Goal: Information Seeking & Learning: Check status

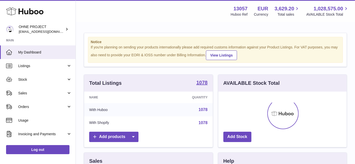
scroll to position [79, 129]
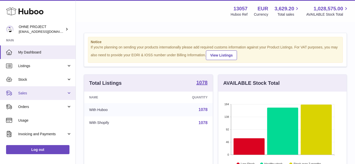
click at [34, 89] on link "Sales" at bounding box center [38, 93] width 76 height 14
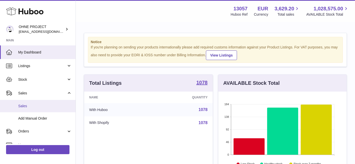
click at [35, 104] on link "Sales" at bounding box center [38, 106] width 76 height 12
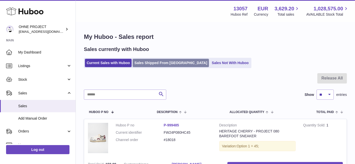
click at [155, 64] on link "Sales Shipped From [GEOGRAPHIC_DATA]" at bounding box center [171, 63] width 76 height 8
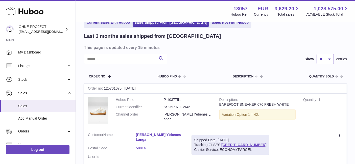
scroll to position [56, 0]
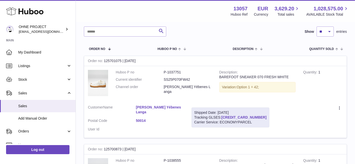
click at [228, 117] on link "61280252158690" at bounding box center [243, 117] width 45 height 4
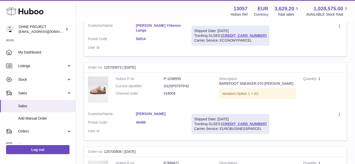
scroll to position [168, 0]
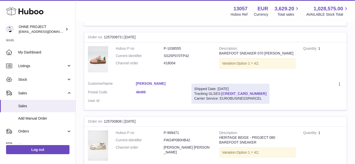
click at [228, 92] on link "61280252158534" at bounding box center [243, 94] width 45 height 4
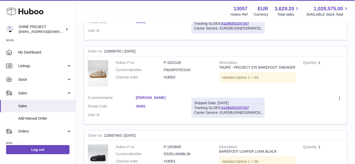
scroll to position [857, 0]
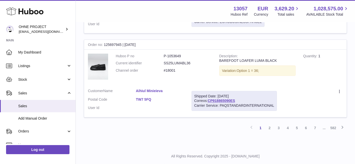
click at [269, 124] on link "2" at bounding box center [269, 128] width 9 height 9
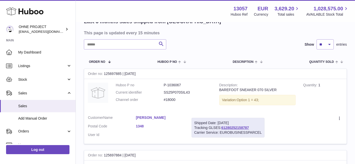
scroll to position [51, 0]
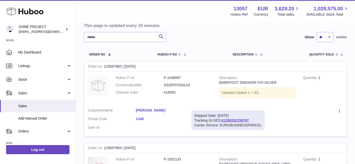
click at [242, 123] on div "Carrier Service: EUROBUSINESSPARCEL" at bounding box center [227, 125] width 67 height 5
click at [241, 122] on link "61280252158787" at bounding box center [235, 121] width 28 height 4
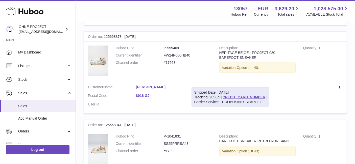
scroll to position [809, 0]
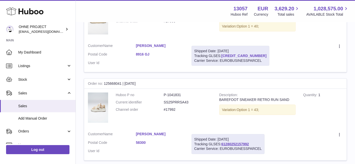
click at [230, 56] on link "61280252158344" at bounding box center [243, 56] width 45 height 4
click at [159, 45] on link "Loes Brinkman" at bounding box center [160, 45] width 48 height 5
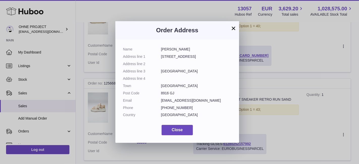
click at [231, 28] on button "×" at bounding box center [234, 28] width 6 height 6
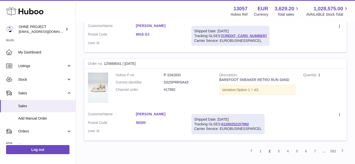
scroll to position [837, 0]
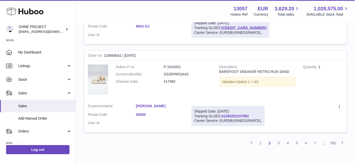
click at [234, 116] on link "61280252157992" at bounding box center [235, 116] width 28 height 4
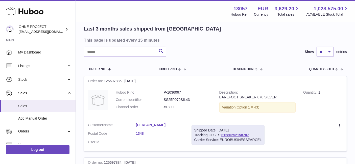
scroll to position [0, 0]
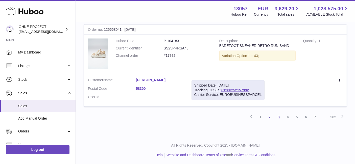
click at [280, 116] on link "3" at bounding box center [278, 117] width 9 height 9
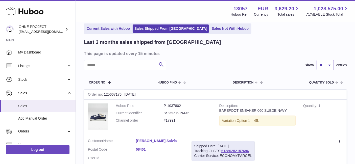
scroll to position [79, 0]
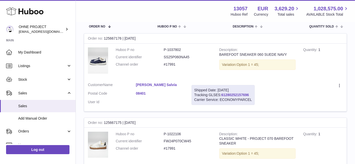
click at [232, 93] on link "61280252157696" at bounding box center [235, 95] width 28 height 4
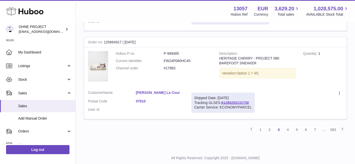
scroll to position [861, 0]
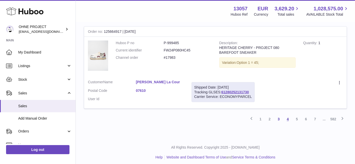
click at [287, 115] on link "4" at bounding box center [287, 119] width 9 height 9
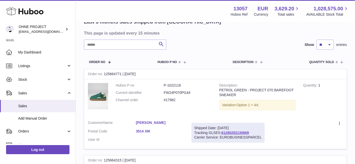
scroll to position [51, 0]
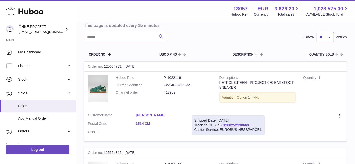
click at [228, 127] on link "61280252130669" at bounding box center [235, 125] width 28 height 4
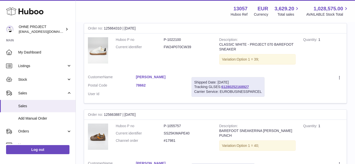
scroll to position [640, 0]
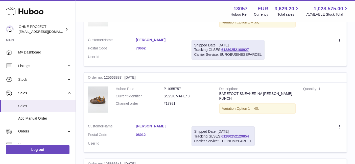
click at [232, 134] on link "61280252129854" at bounding box center [235, 136] width 28 height 4
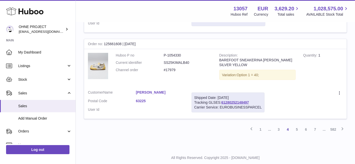
scroll to position [848, 0]
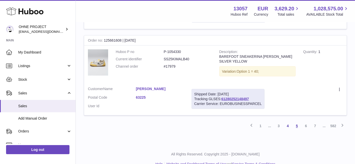
click at [297, 122] on link "5" at bounding box center [296, 126] width 9 height 9
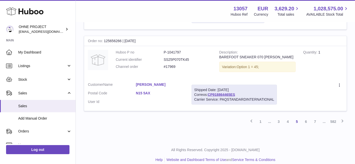
scroll to position [855, 0]
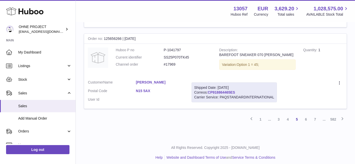
click at [230, 90] on link "CP918864465ES" at bounding box center [221, 92] width 27 height 4
click at [304, 116] on link "6" at bounding box center [305, 119] width 9 height 9
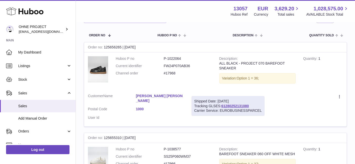
scroll to position [107, 0]
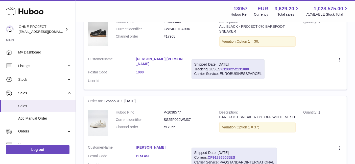
click at [234, 70] on link "61280252131080" at bounding box center [235, 69] width 28 height 4
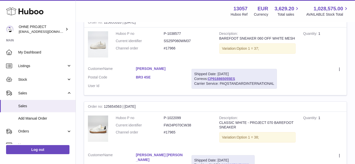
scroll to position [191, 0]
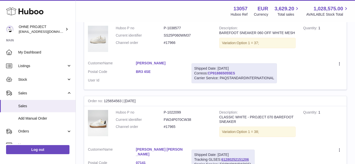
click at [234, 71] on link "CP918865055ES" at bounding box center [221, 73] width 27 height 4
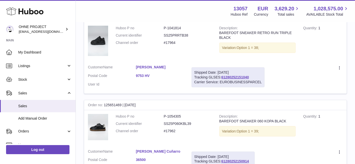
scroll to position [472, 0]
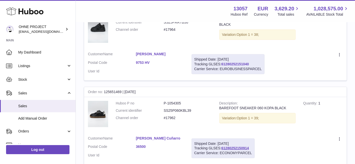
click at [233, 62] on link "61280252151040" at bounding box center [235, 64] width 28 height 4
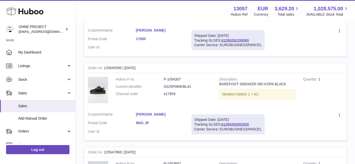
scroll to position [781, 0]
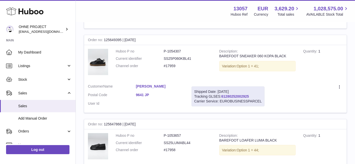
click at [242, 95] on link "61280252002925" at bounding box center [235, 97] width 28 height 4
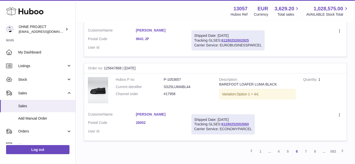
scroll to position [856, 0]
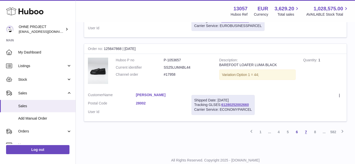
click at [304, 128] on link "7" at bounding box center [305, 132] width 9 height 9
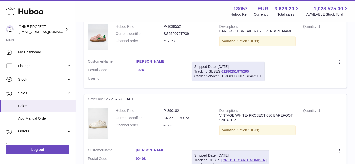
scroll to position [191, 0]
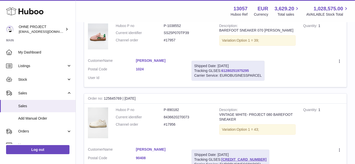
click at [226, 70] on link "61280251975295" at bounding box center [235, 71] width 28 height 4
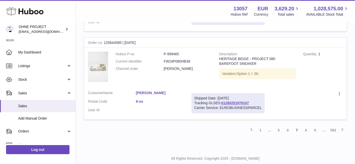
scroll to position [876, 0]
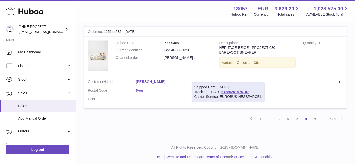
click at [305, 116] on link "8" at bounding box center [305, 119] width 9 height 9
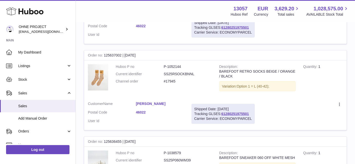
scroll to position [837, 0]
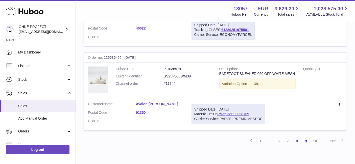
click at [306, 137] on link "9" at bounding box center [305, 141] width 9 height 9
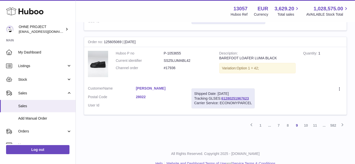
scroll to position [863, 0]
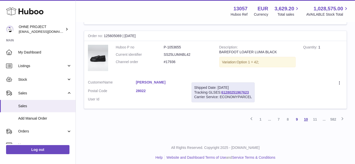
click at [304, 115] on link "10" at bounding box center [305, 119] width 9 height 9
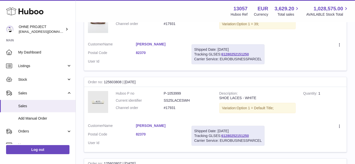
scroll to position [837, 0]
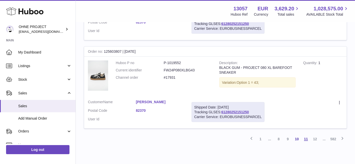
click at [305, 135] on link "11" at bounding box center [305, 139] width 9 height 9
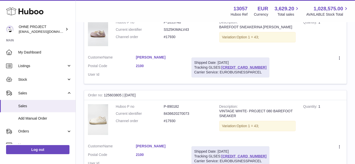
scroll to position [107, 0]
click at [239, 70] on div "Carrier Service: EUROBUSINESSPARCEL" at bounding box center [230, 71] width 73 height 5
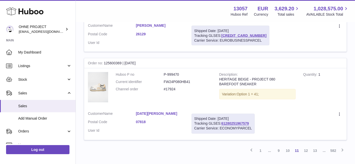
scroll to position [876, 0]
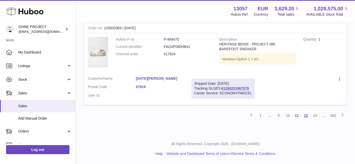
click at [306, 115] on link "12" at bounding box center [305, 115] width 9 height 9
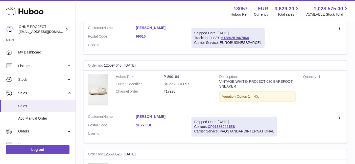
scroll to position [444, 0]
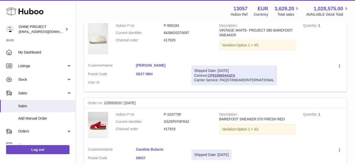
click at [226, 78] on div "Carrier Service: PAQSTANDARDINTERNATIONAL" at bounding box center [234, 80] width 80 height 5
click at [226, 74] on link "CP918860441ES" at bounding box center [221, 76] width 27 height 4
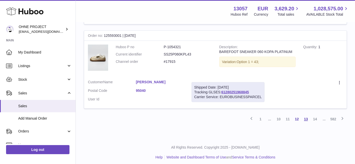
click at [307, 115] on link "13" at bounding box center [305, 119] width 9 height 9
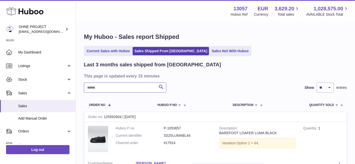
click at [106, 86] on input "text" at bounding box center [125, 88] width 82 height 10
type input "****"
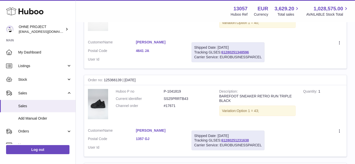
scroll to position [689, 0]
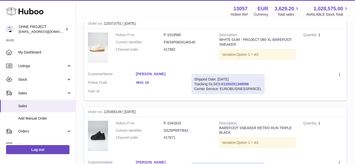
click at [240, 82] on link "61280251348596" at bounding box center [235, 84] width 28 height 4
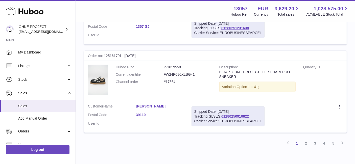
scroll to position [857, 0]
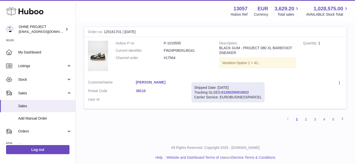
click at [225, 90] on link "61280250910822" at bounding box center [235, 92] width 28 height 4
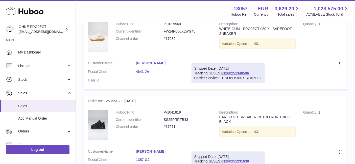
scroll to position [745, 0]
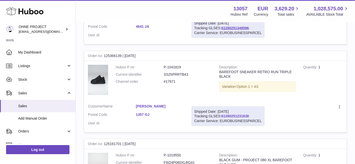
click at [232, 114] on link "61280251231638" at bounding box center [235, 116] width 28 height 4
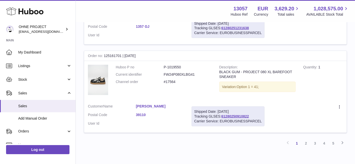
scroll to position [857, 0]
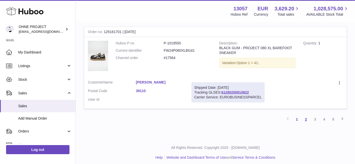
click at [308, 116] on link "2" at bounding box center [305, 119] width 9 height 9
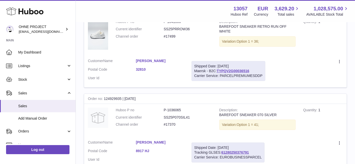
scroll to position [219, 0]
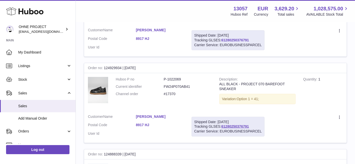
click at [237, 38] on link "61280250376791" at bounding box center [235, 40] width 28 height 4
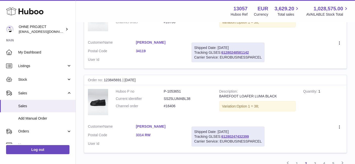
scroll to position [849, 0]
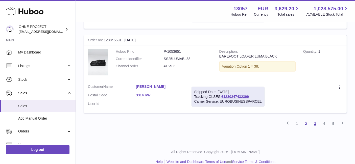
click at [314, 120] on link "3" at bounding box center [315, 124] width 9 height 9
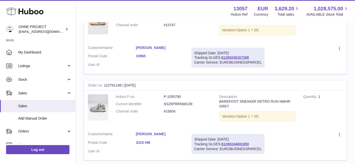
scroll to position [500, 0]
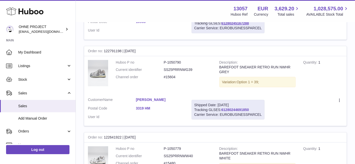
click at [226, 108] on link "61280244691850" at bounding box center [235, 110] width 28 height 4
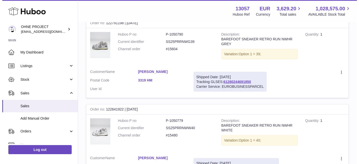
scroll to position [556, 0]
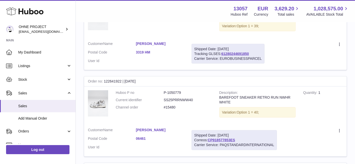
click at [144, 50] on link "3319 HM" at bounding box center [160, 52] width 48 height 5
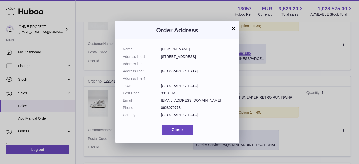
click at [165, 93] on dd "3319 HM" at bounding box center [196, 93] width 71 height 5
copy dl "3319 HM"
click at [231, 26] on button "×" at bounding box center [234, 28] width 6 height 6
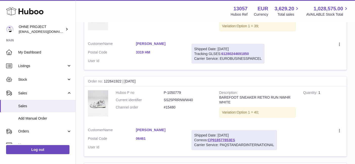
drag, startPoint x: 255, startPoint y: 47, endPoint x: 223, endPoint y: 47, distance: 32.6
click at [223, 47] on div "Shipped Date: 14th Aug 2025 Tracking GLSES: 61280244691850 Carrier Service: EUR…" at bounding box center [228, 54] width 73 height 20
copy link "61280244691850"
click at [138, 50] on link "3319 HM" at bounding box center [160, 52] width 48 height 5
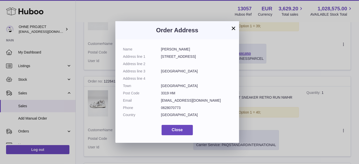
click at [163, 92] on dd "3319 HM" at bounding box center [196, 93] width 71 height 5
copy dl "3319 HM"
